Goal: Task Accomplishment & Management: Use online tool/utility

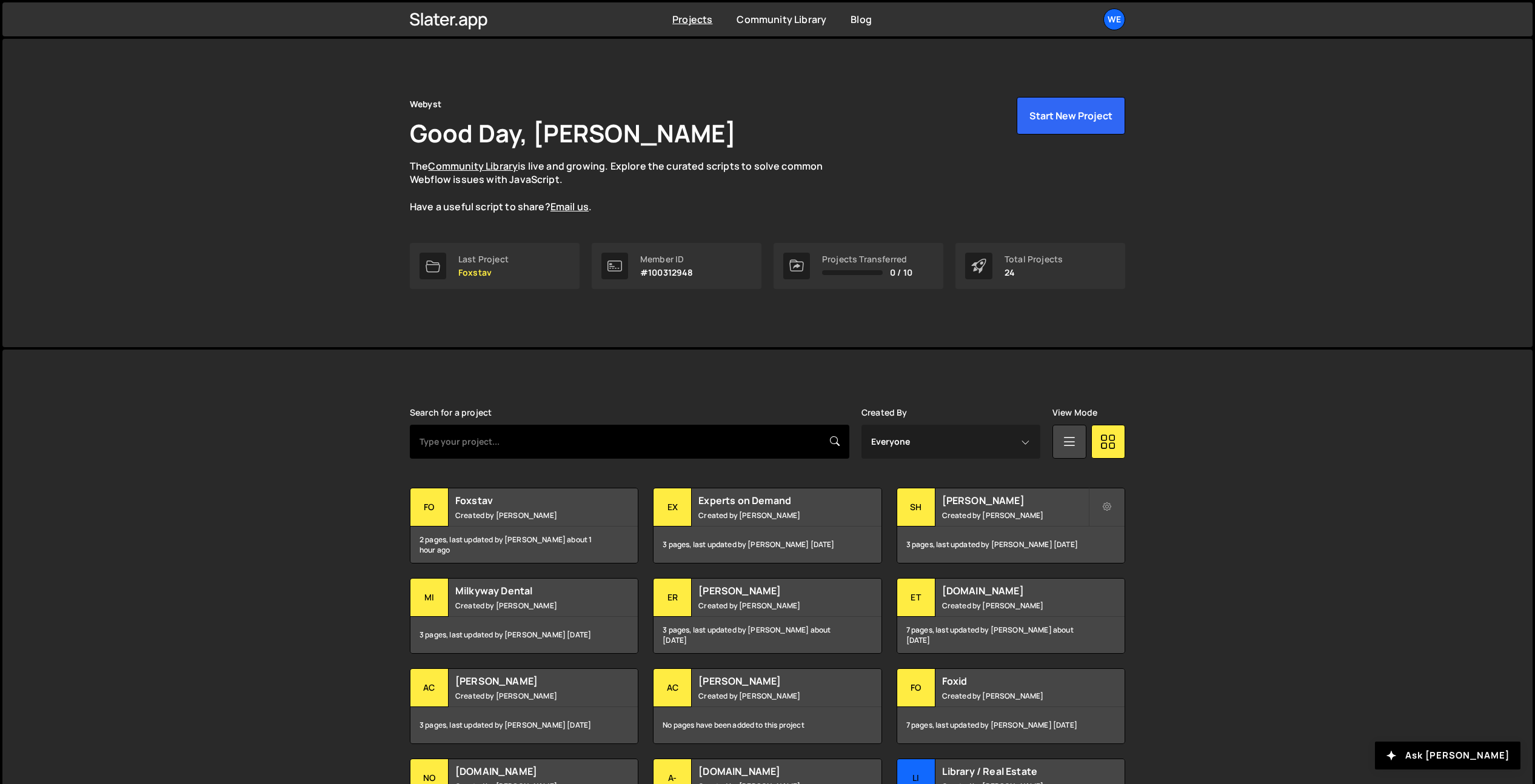
click at [535, 455] on input "text" at bounding box center [630, 442] width 440 height 34
type input "move-ho"
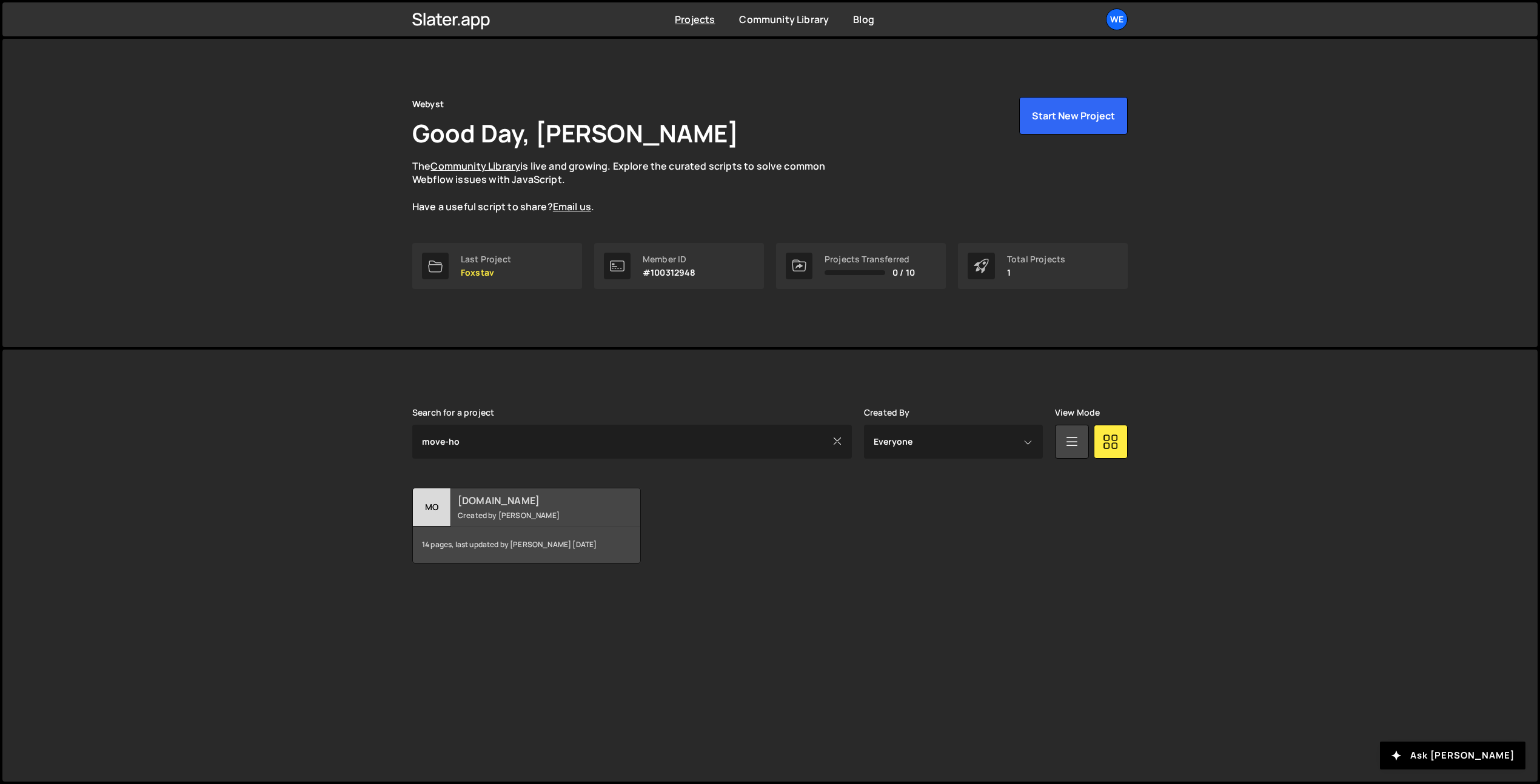
click at [532, 504] on h2 "[DOMAIN_NAME]" at bounding box center [531, 501] width 146 height 14
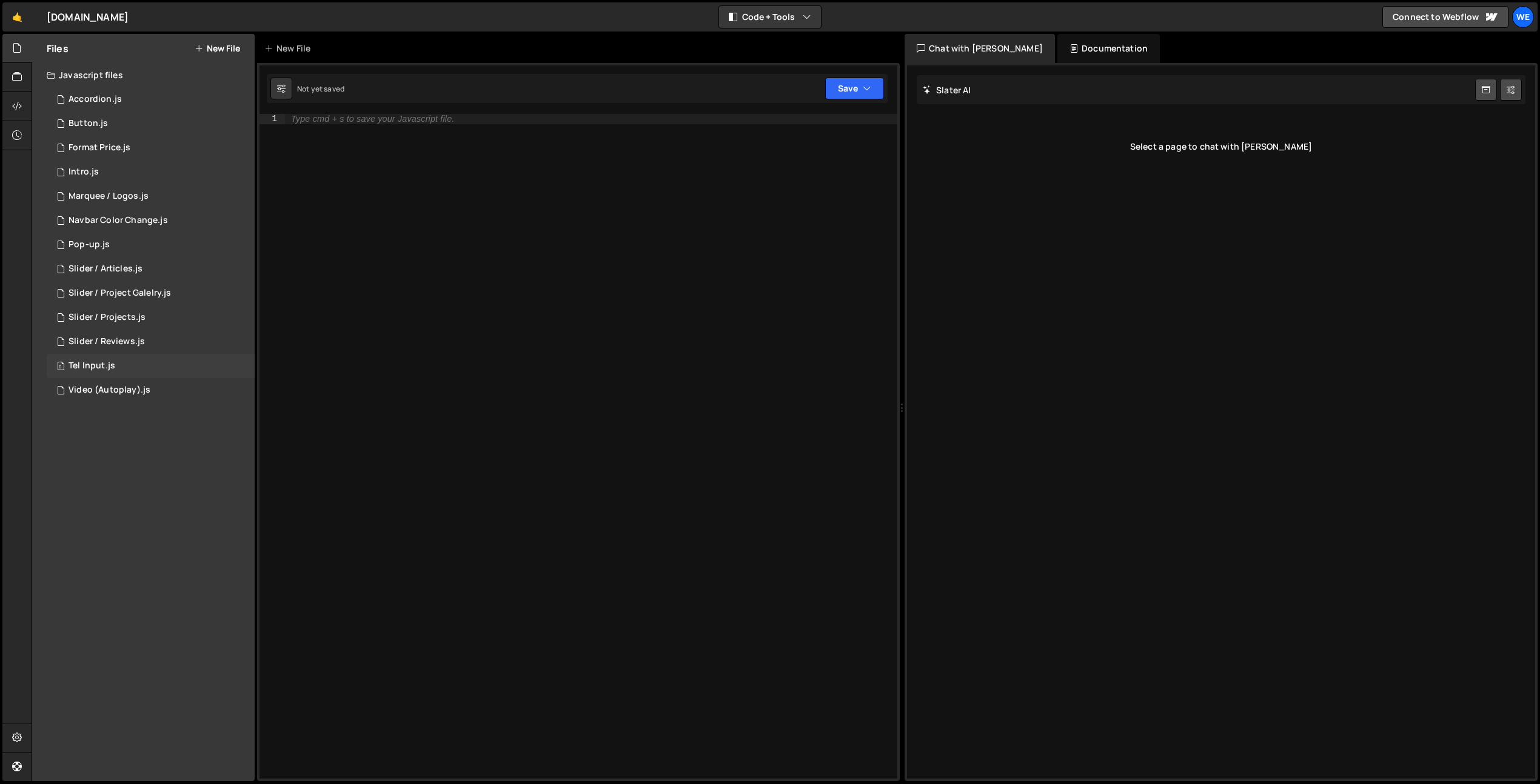
click at [178, 372] on div "0 Tel Input.js 0" at bounding box center [150, 366] width 208 height 25
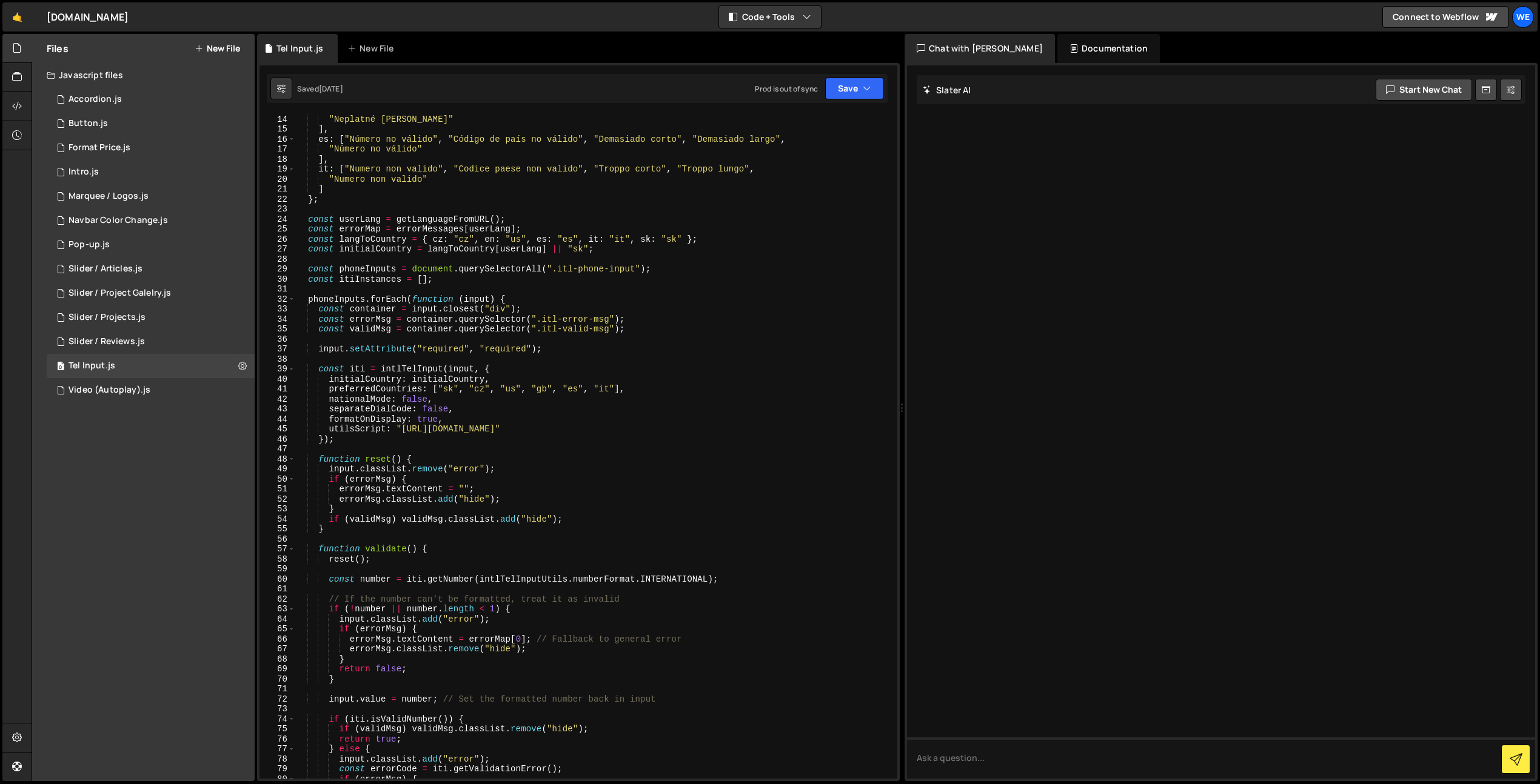
scroll to position [154, 0]
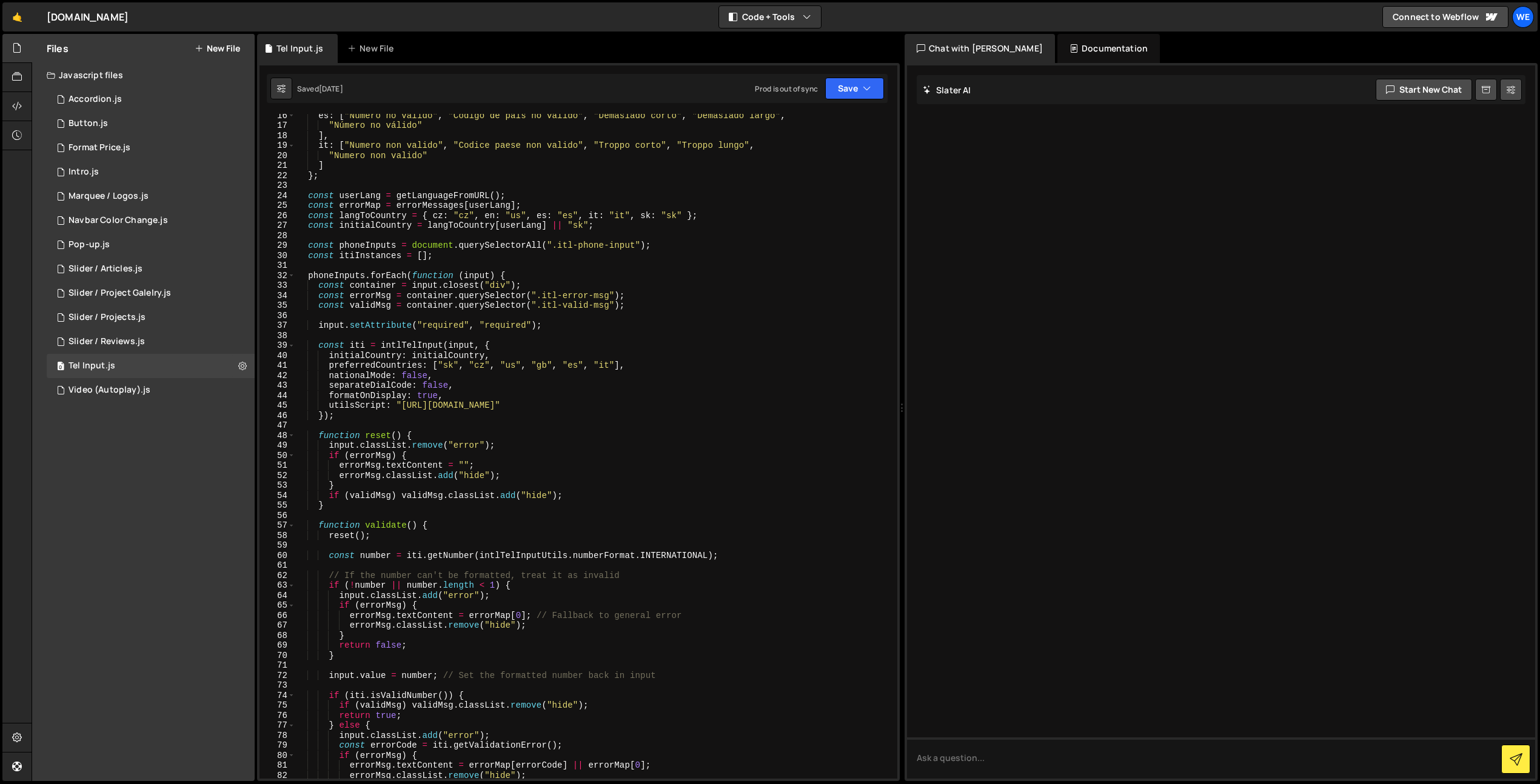
click at [499, 433] on div "es : [ "Número no válido" , "Código de país no válido" , "Demasiado corto" , "D…" at bounding box center [594, 452] width 598 height 685
type textarea "});"
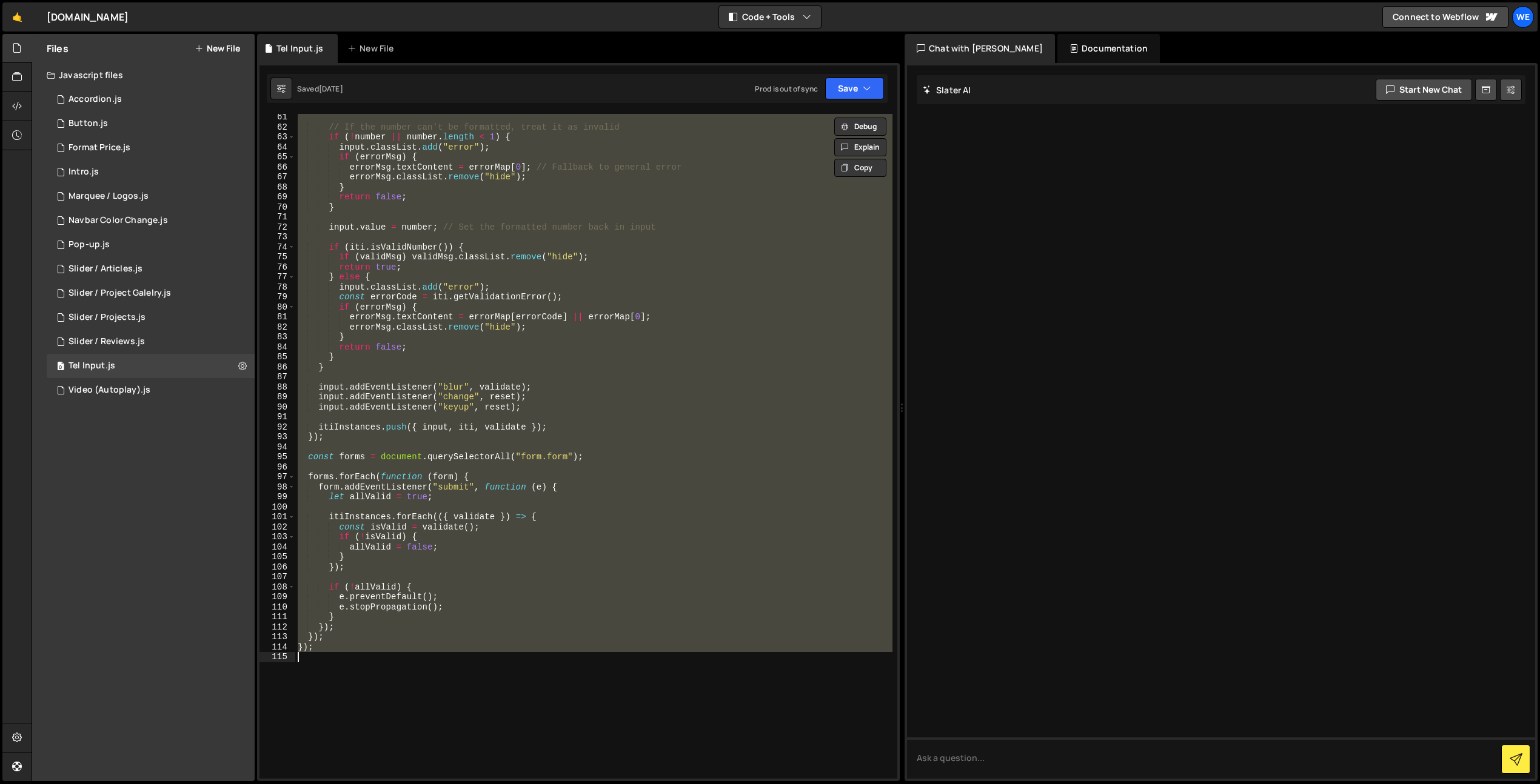
scroll to position [602, 0]
click at [428, 414] on div "// If the number can't be formatted, treat it as invalid if ( ! number || numbe…" at bounding box center [594, 446] width 598 height 665
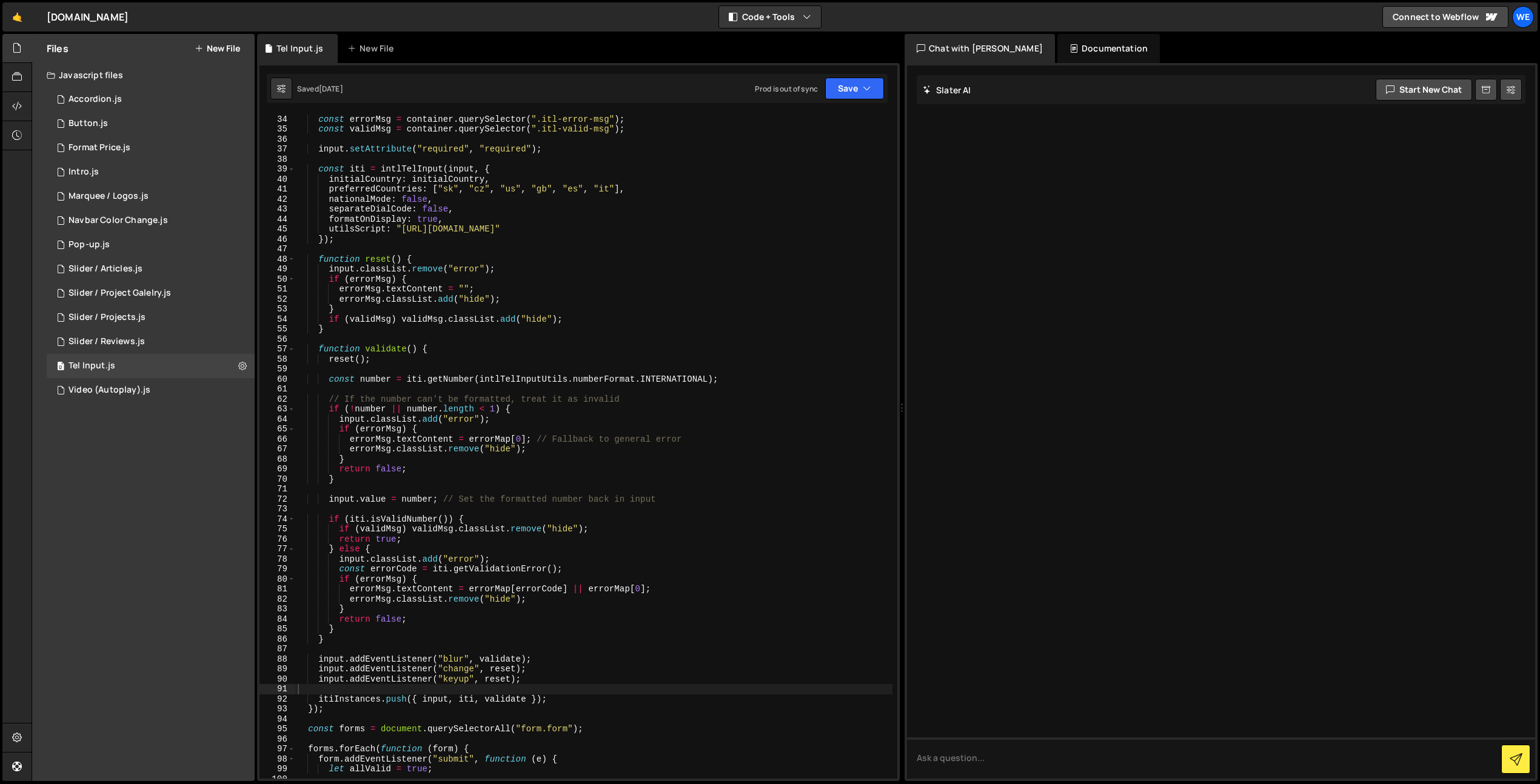
scroll to position [329, 0]
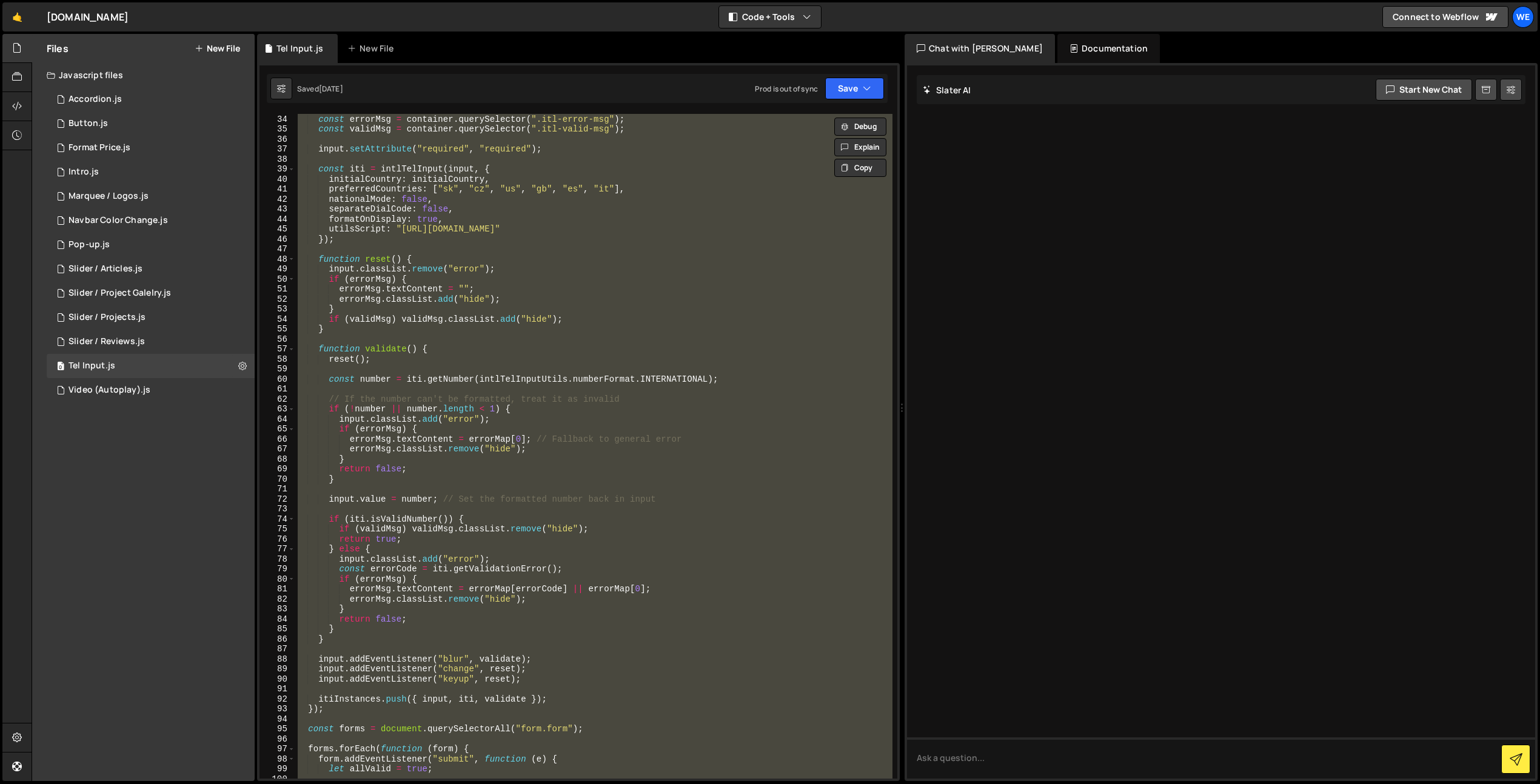
paste textarea "</script>"
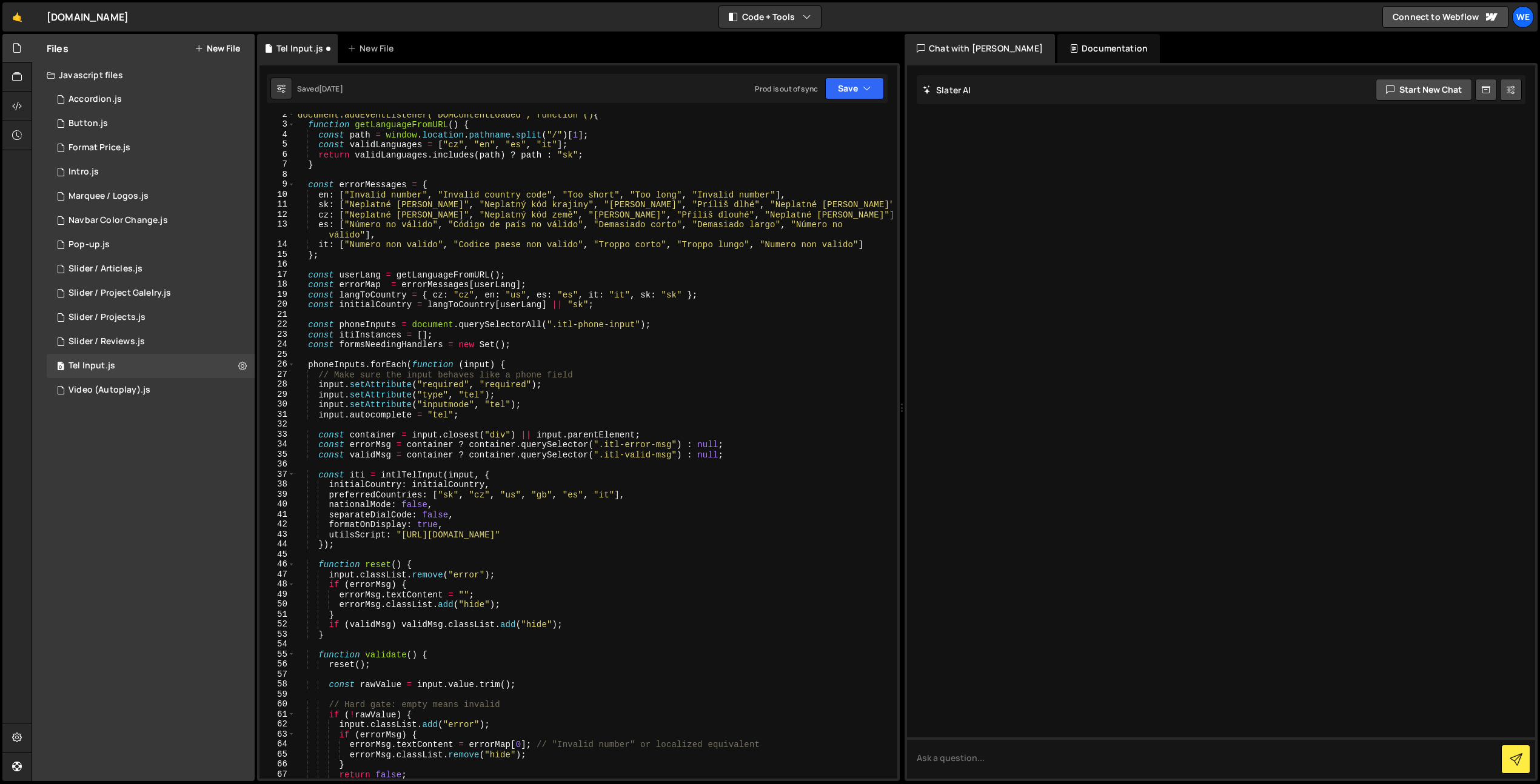
scroll to position [0, 0]
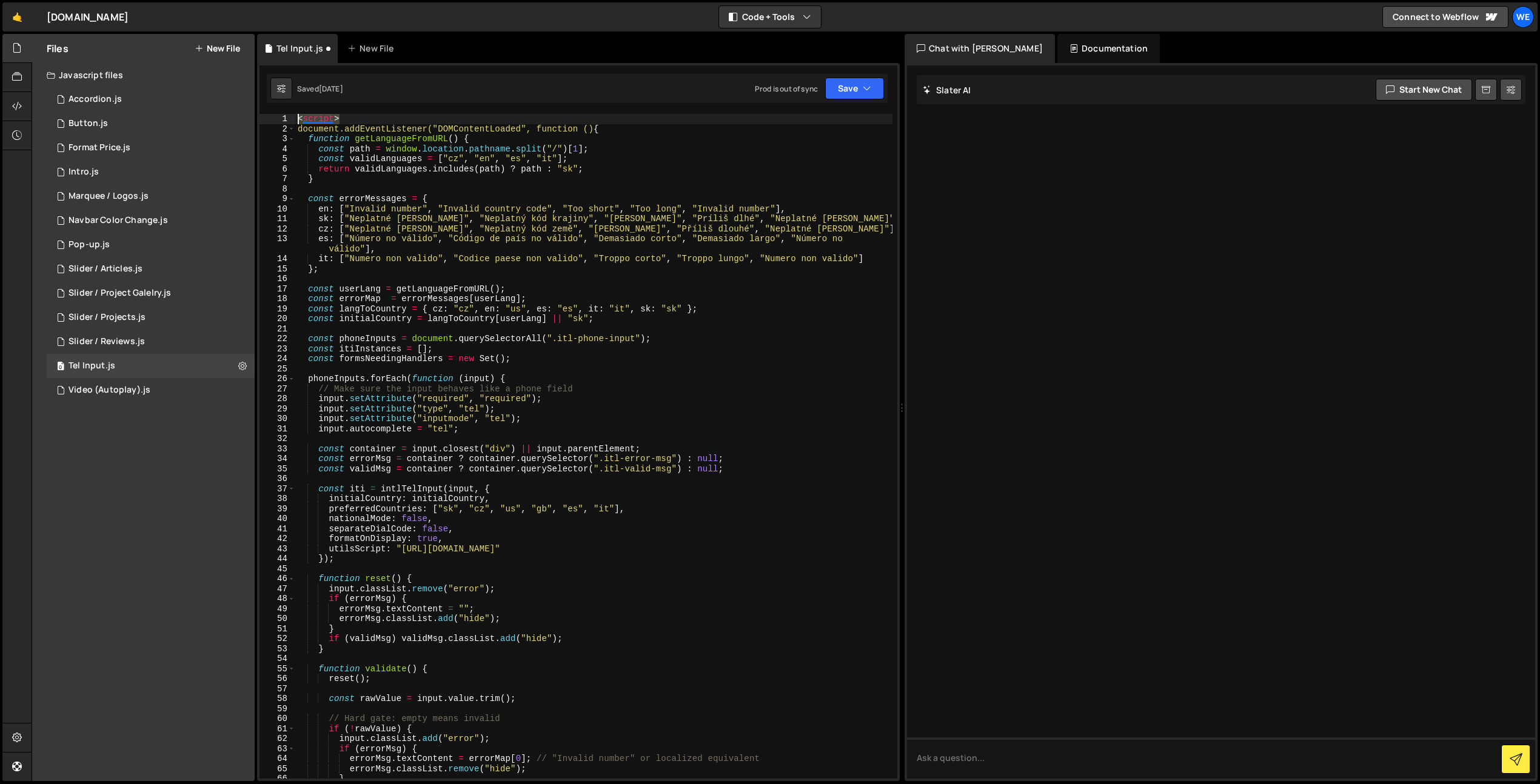
drag, startPoint x: 347, startPoint y: 118, endPoint x: 282, endPoint y: 115, distance: 65.1
click at [282, 115] on div "</script> 1 2 3 4 5 6 7 8 9 10 11 12 13 14 15 16 17 18 19 20 21 22 23 24 25 26 …" at bounding box center [579, 446] width 638 height 665
type textarea "<script>"
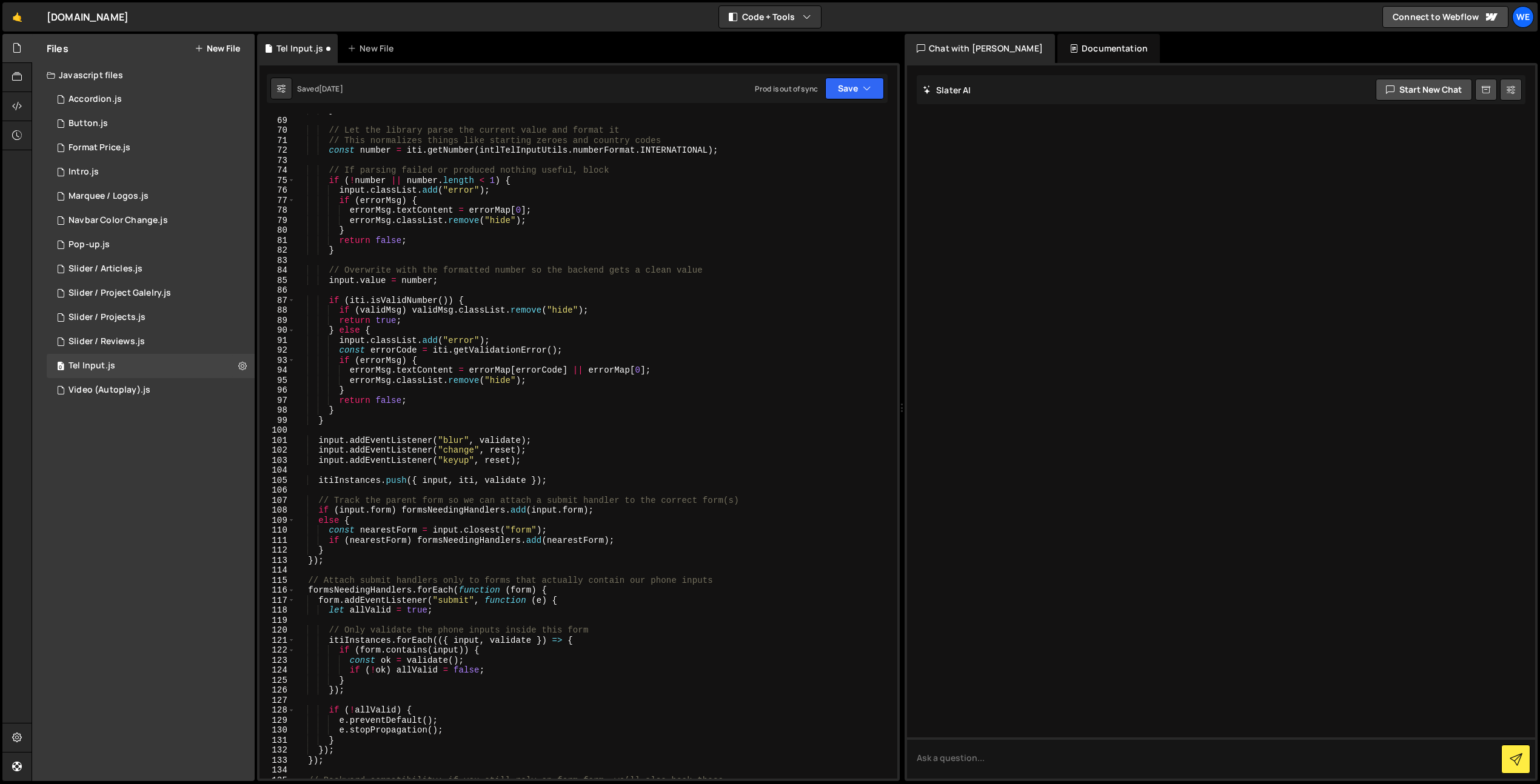
scroll to position [1223, 0]
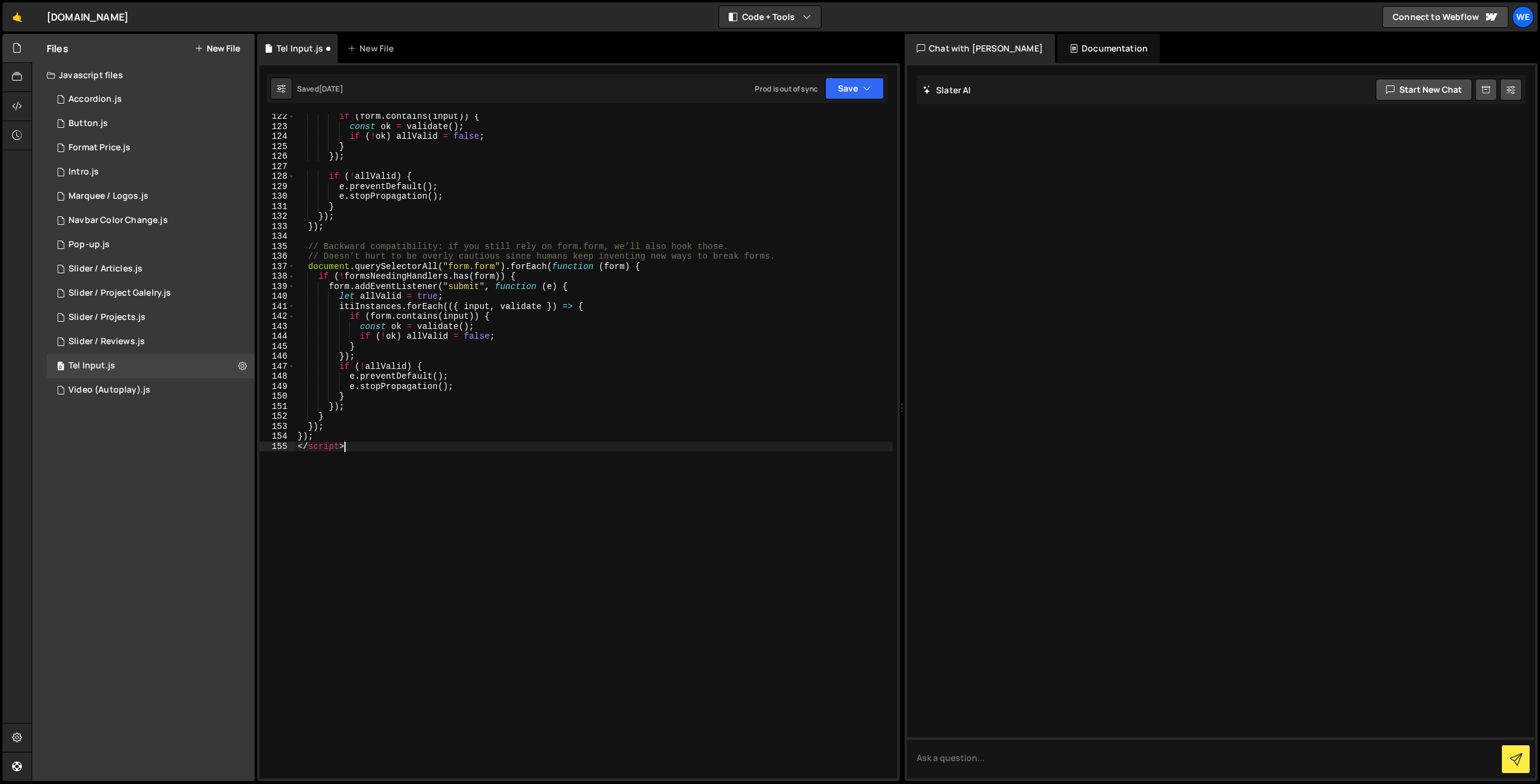
drag, startPoint x: 368, startPoint y: 445, endPoint x: 243, endPoint y: 445, distance: 125.0
click at [243, 445] on div "Files New File Javascript files 0 Accordion.js 0 0 Button.js 0 0 Format Price.j…" at bounding box center [785, 408] width 1509 height 748
type textarea "</script>"
click at [852, 84] on button "Save" at bounding box center [854, 88] width 59 height 22
click at [827, 165] on div "Saved [DATE]" at bounding box center [813, 171] width 126 height 14
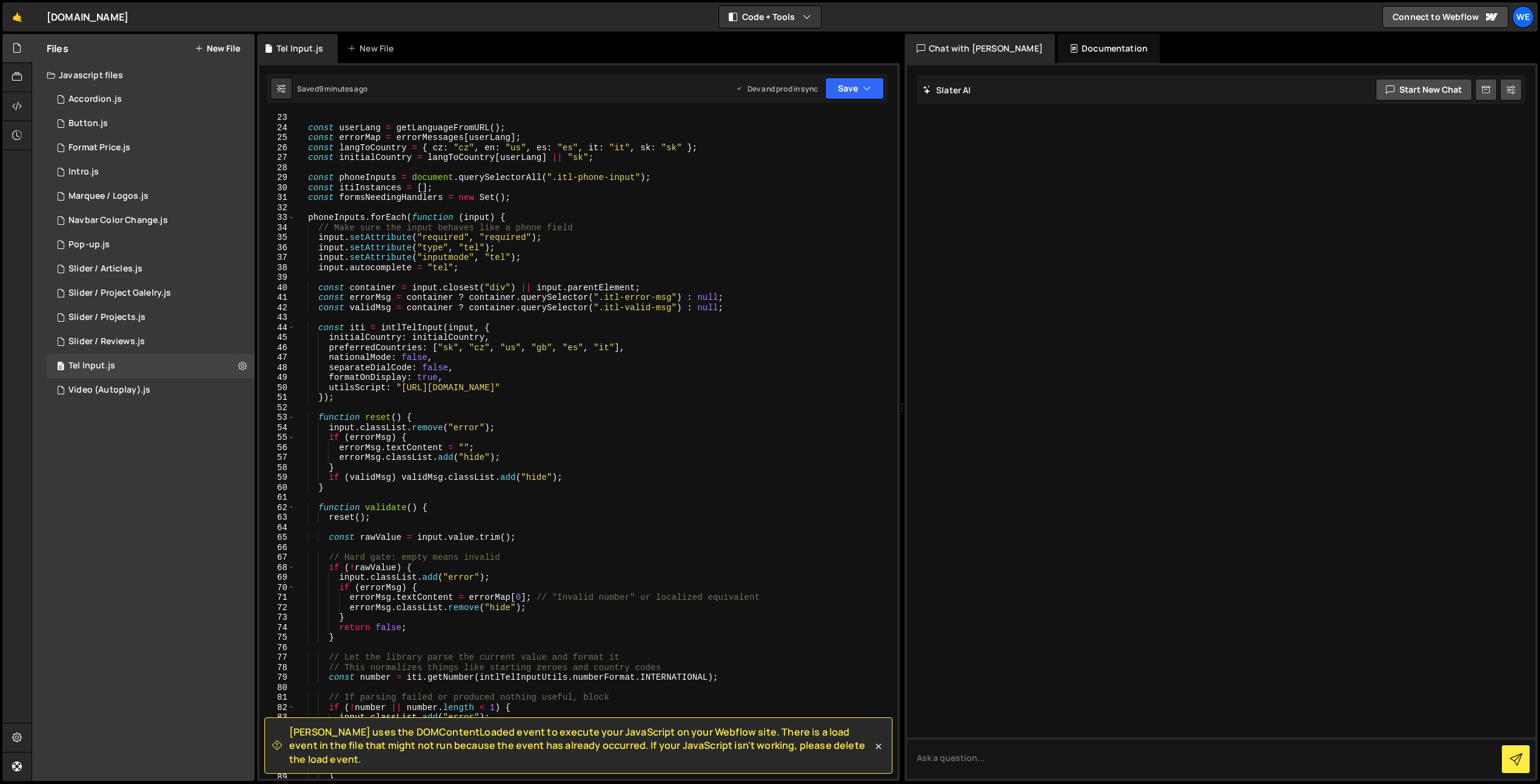
scroll to position [352, 0]
